Goal: Information Seeking & Learning: Learn about a topic

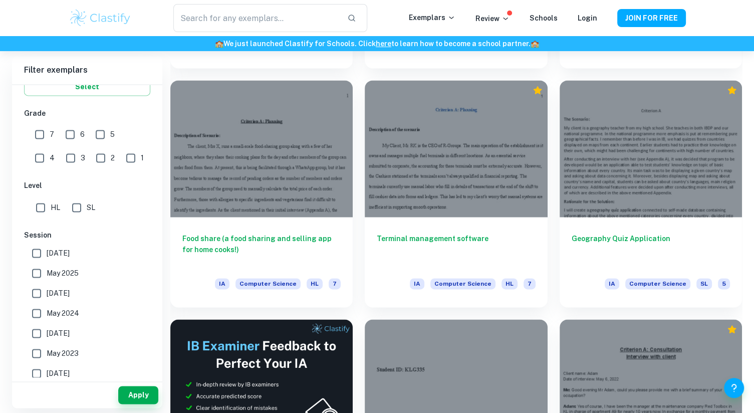
scroll to position [1652, 0]
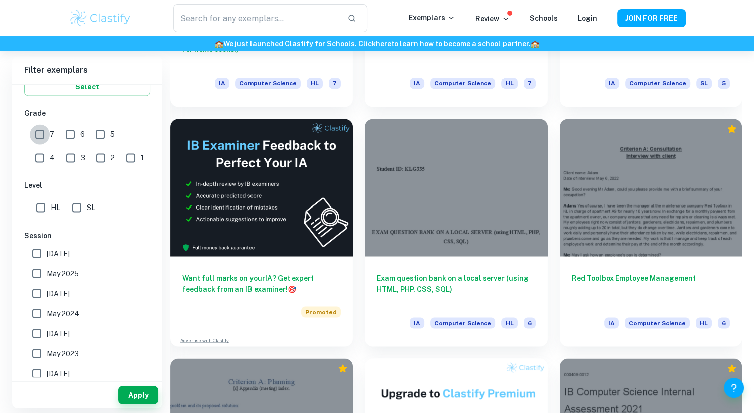
click at [43, 138] on input "7" at bounding box center [40, 134] width 20 height 20
checkbox input "true"
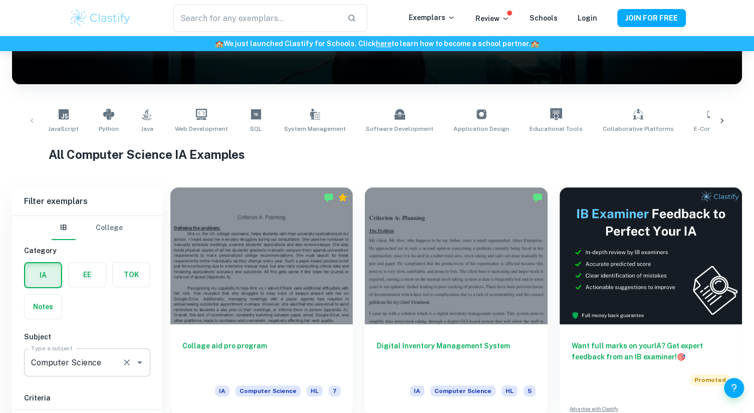
scroll to position [300, 0]
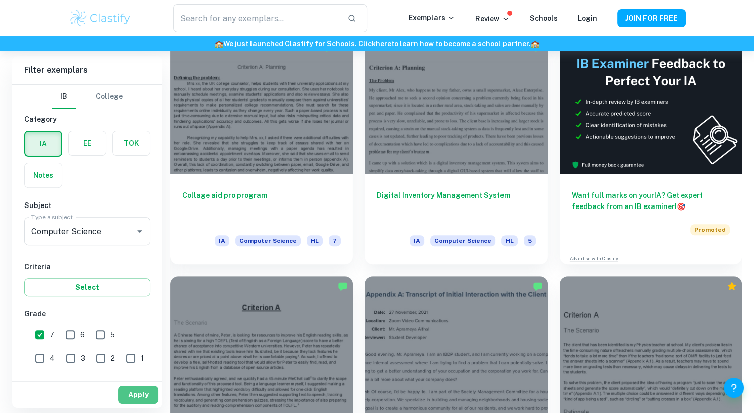
click at [146, 397] on button "Apply" at bounding box center [138, 395] width 40 height 18
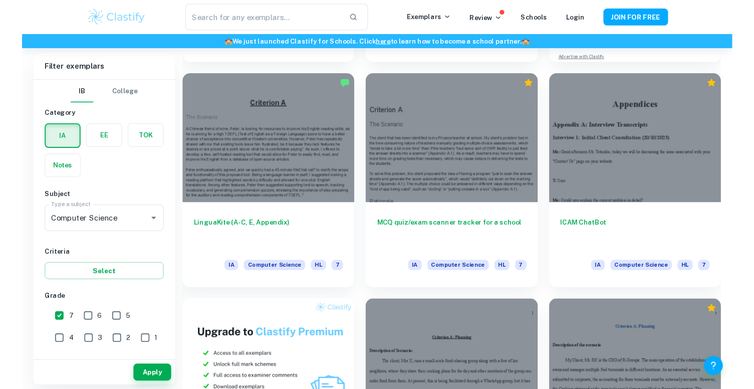
scroll to position [501, 0]
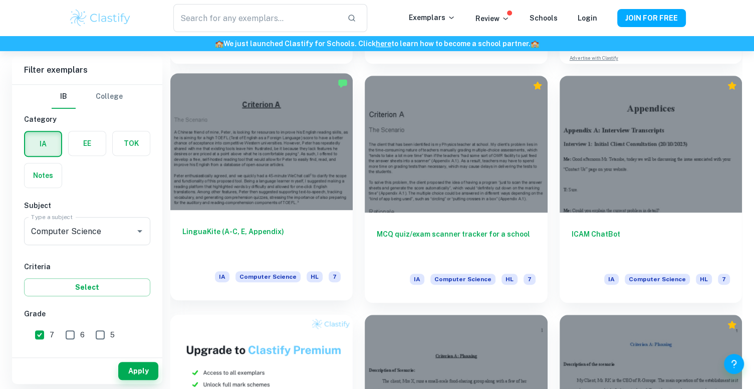
click at [284, 206] on div at bounding box center [261, 141] width 182 height 137
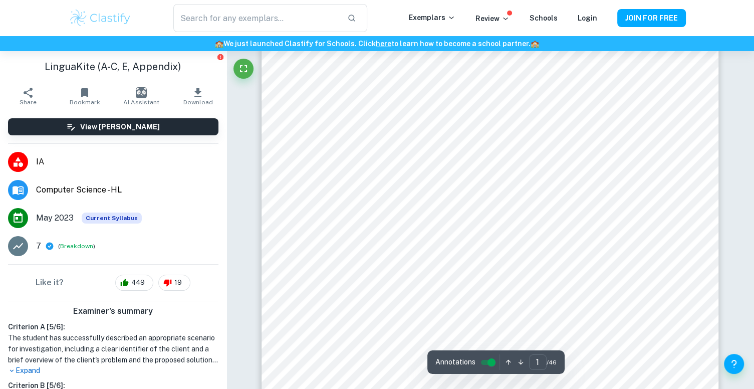
scroll to position [150, 0]
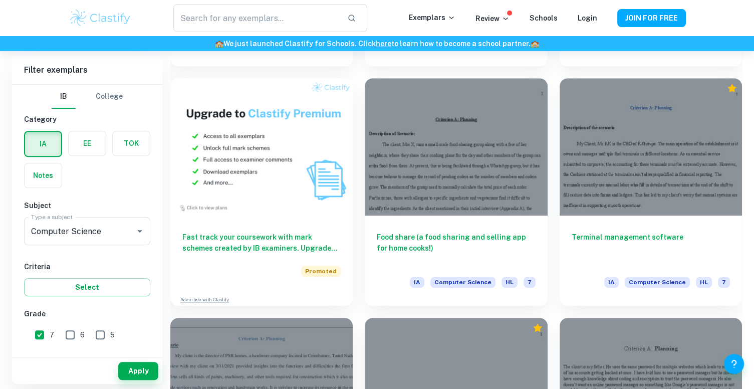
scroll to position [738, 0]
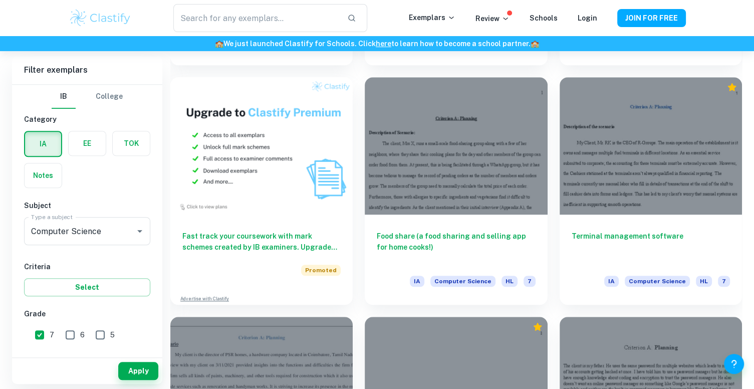
click at [629, 66] on div "Terminal management software IA Computer Science HL 7" at bounding box center [644, 184] width 194 height 239
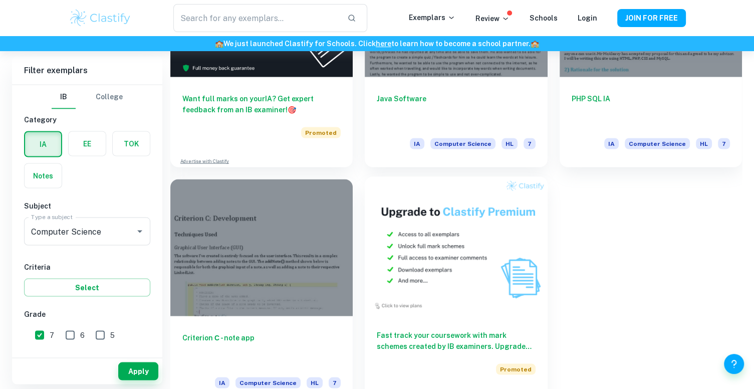
scroll to position [1848, 0]
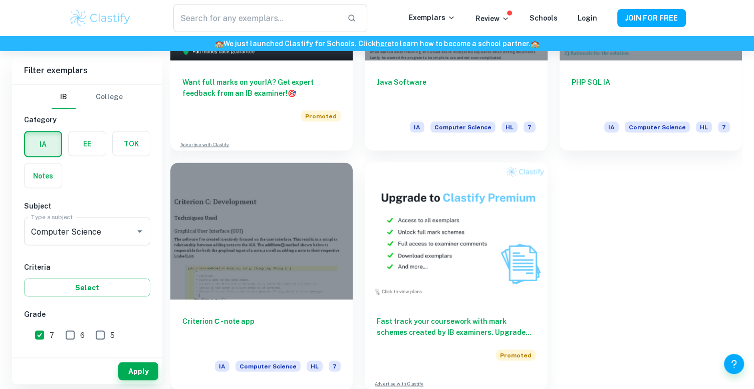
click at [70, 329] on input "6" at bounding box center [70, 334] width 20 height 20
checkbox input "true"
click at [40, 333] on input "7" at bounding box center [40, 334] width 20 height 20
checkbox input "false"
click at [143, 371] on button "Apply" at bounding box center [138, 371] width 40 height 18
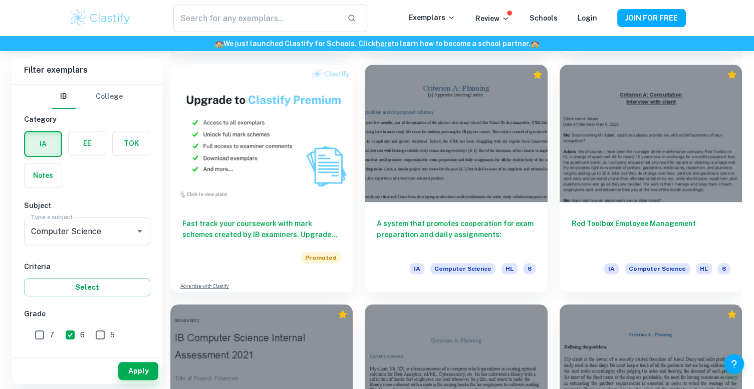
scroll to position [751, 0]
click at [358, 202] on div "A system that promotes cooperation for exam preparation and daily assignments: …" at bounding box center [450, 171] width 194 height 239
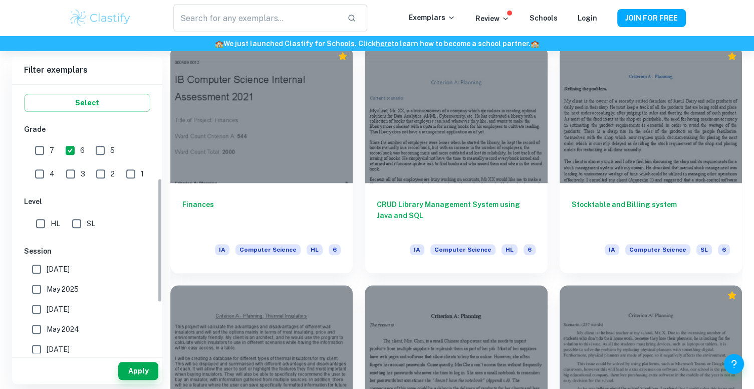
scroll to position [200, 0]
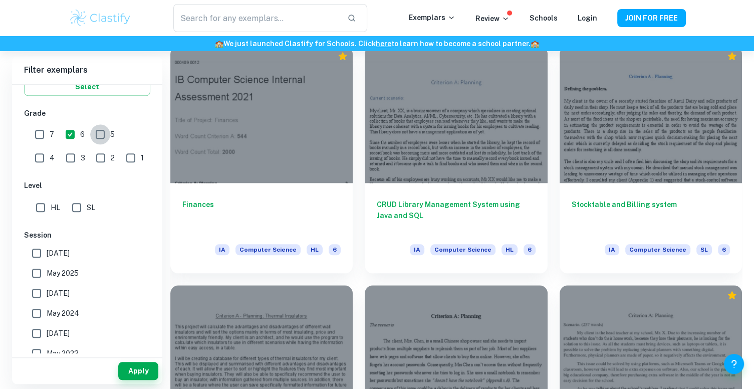
click at [101, 128] on input "5" at bounding box center [100, 134] width 20 height 20
checkbox input "true"
click at [74, 133] on input "6" at bounding box center [70, 134] width 20 height 20
checkbox input "false"
click at [134, 363] on button "Apply" at bounding box center [138, 371] width 40 height 18
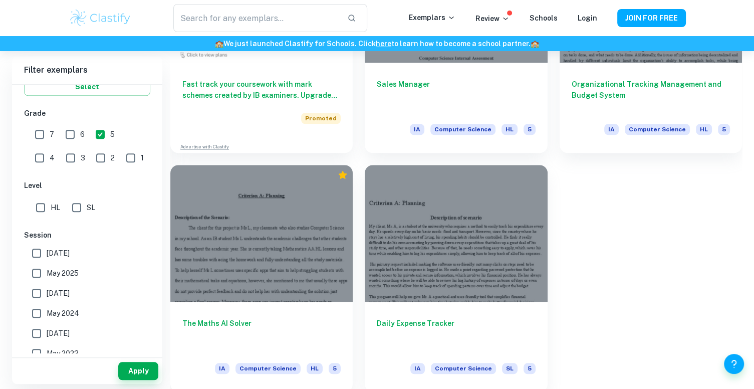
scroll to position [892, 0]
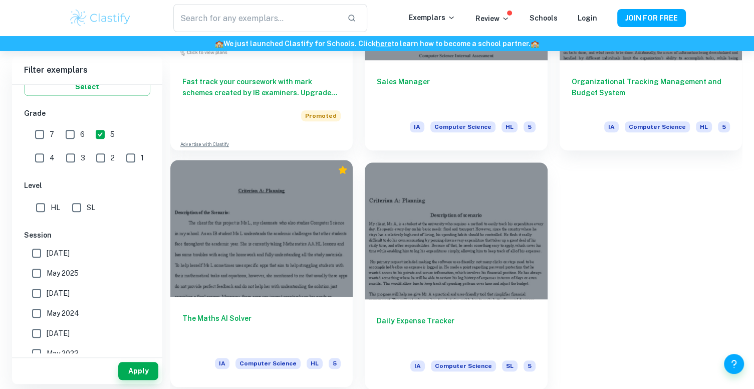
click at [259, 242] on div at bounding box center [261, 228] width 182 height 137
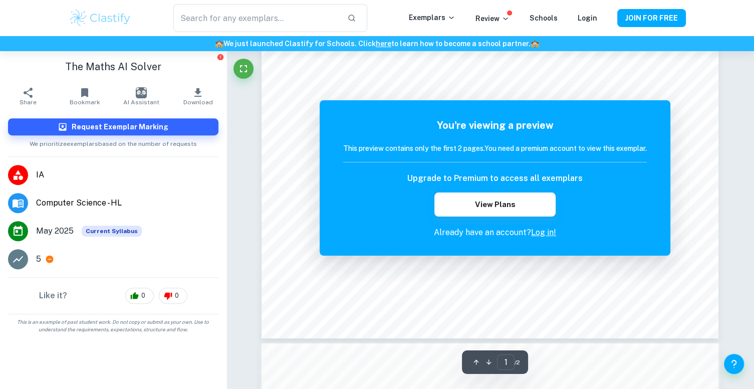
scroll to position [362, 0]
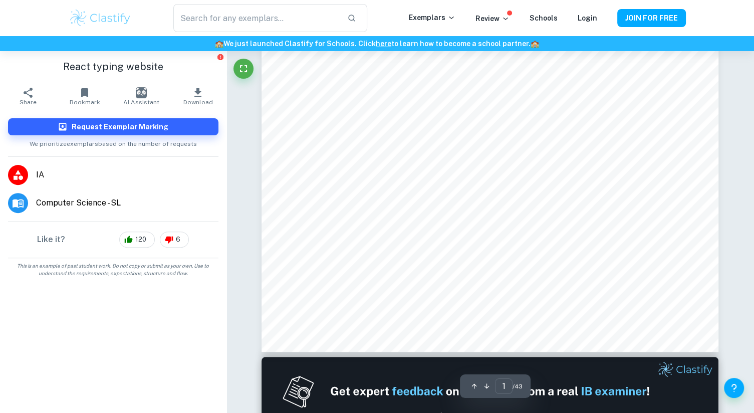
scroll to position [601, 0]
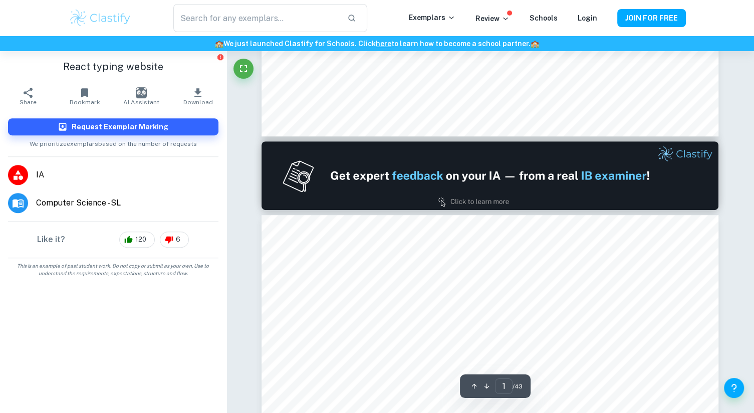
type input "2"
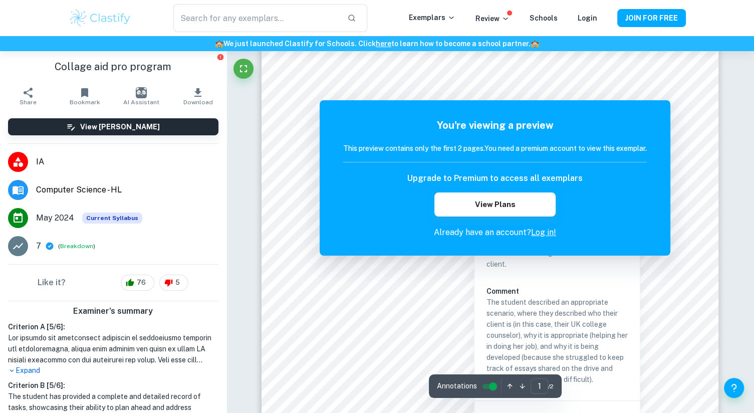
scroll to position [142, 0]
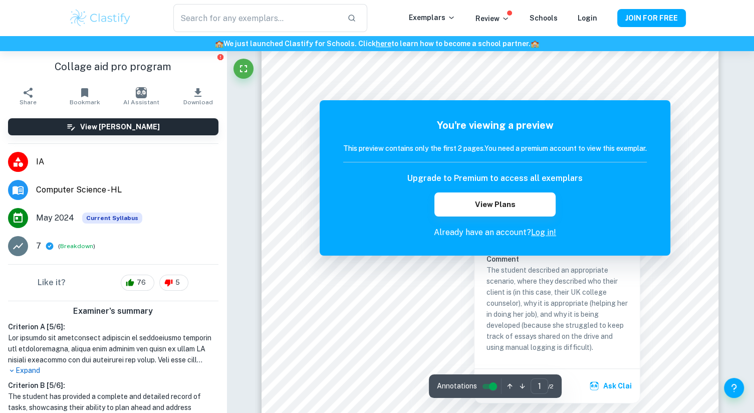
click at [660, 249] on div "You're viewing a preview This preview contains only the first 2 pages. You need…" at bounding box center [494, 177] width 351 height 155
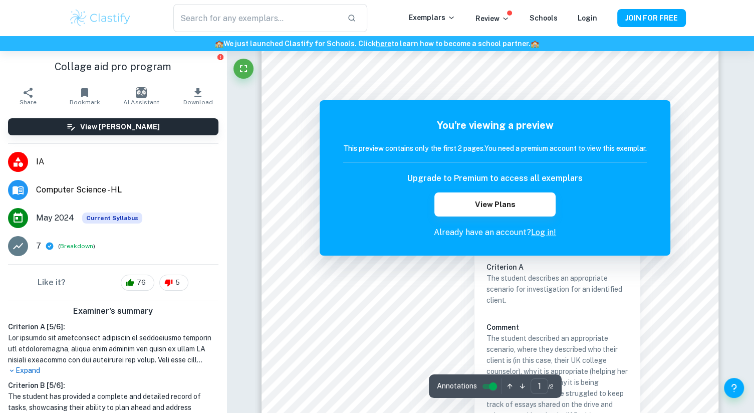
scroll to position [0, 0]
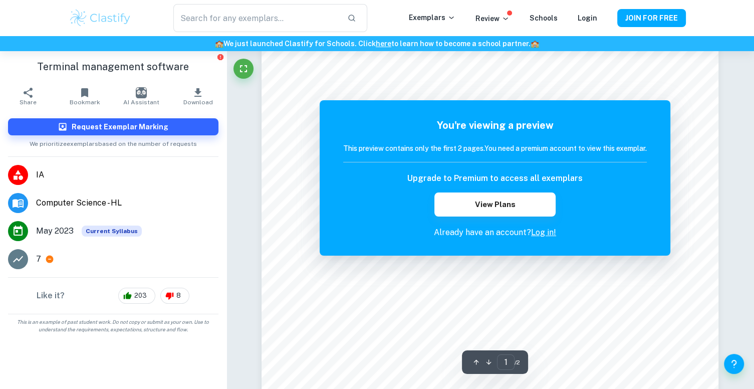
scroll to position [147, 0]
click at [215, 226] on li "May 2023 Current Syllabus" at bounding box center [113, 231] width 226 height 28
drag, startPoint x: 215, startPoint y: 226, endPoint x: 219, endPoint y: 242, distance: 16.0
click at [219, 242] on li "May 2023 Current Syllabus" at bounding box center [113, 231] width 226 height 28
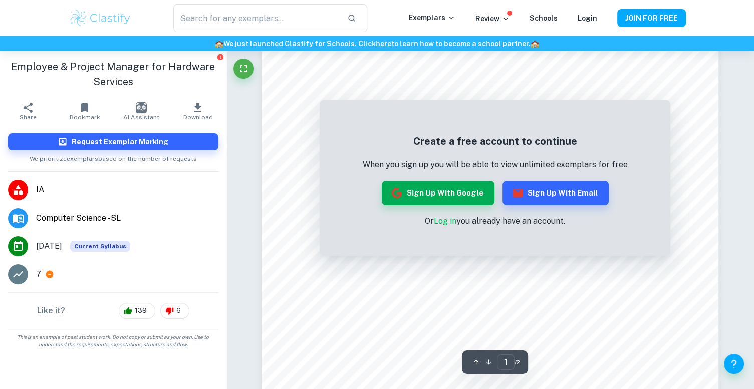
scroll to position [200, 0]
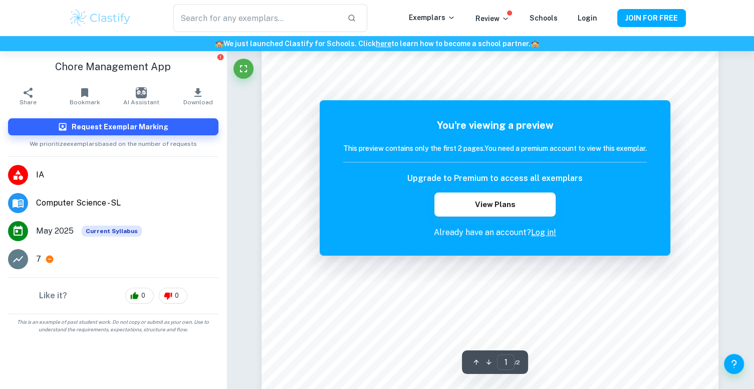
scroll to position [100, 0]
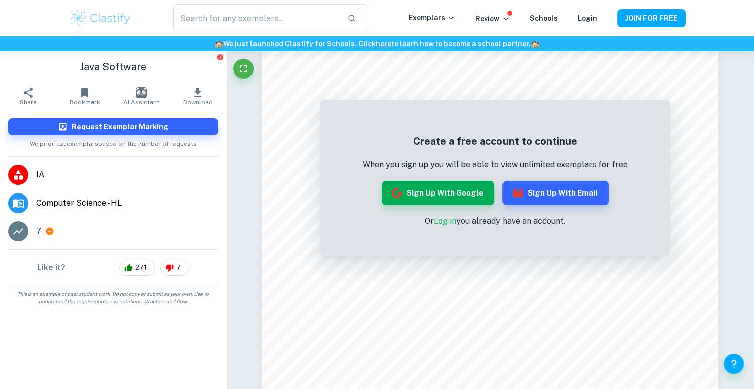
scroll to position [108, 0]
